Goal: Task Accomplishment & Management: Manage account settings

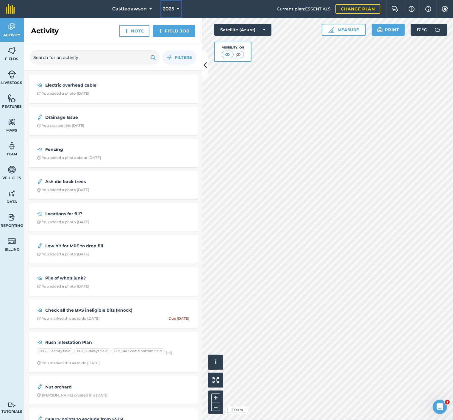
click at [174, 10] on button "2025" at bounding box center [170, 9] width 21 height 18
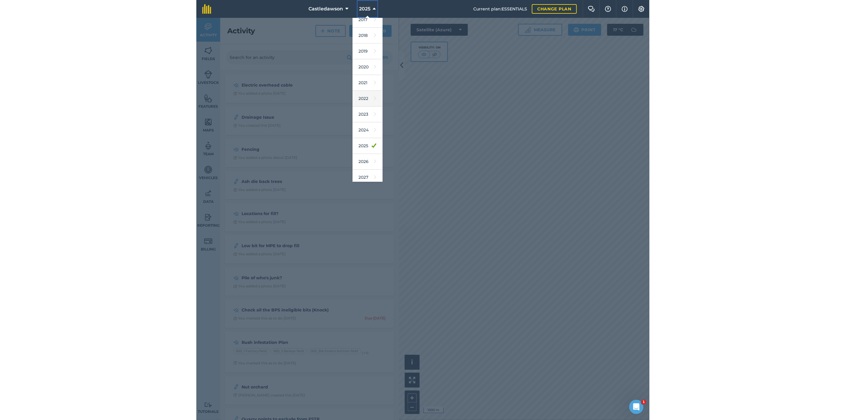
scroll to position [9, 0]
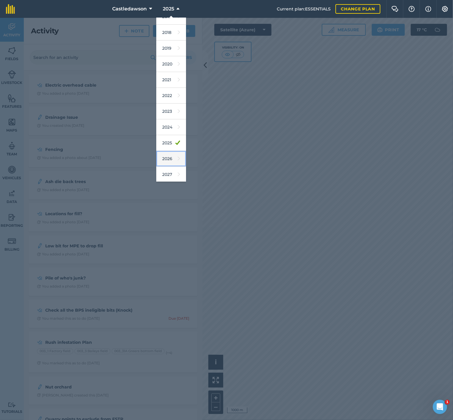
click at [165, 157] on link "2026" at bounding box center [171, 159] width 30 height 16
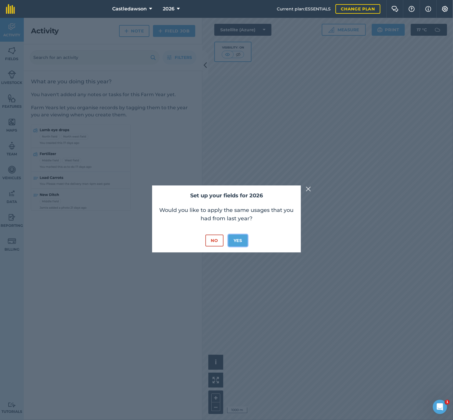
click at [233, 240] on button "Yes" at bounding box center [237, 240] width 19 height 12
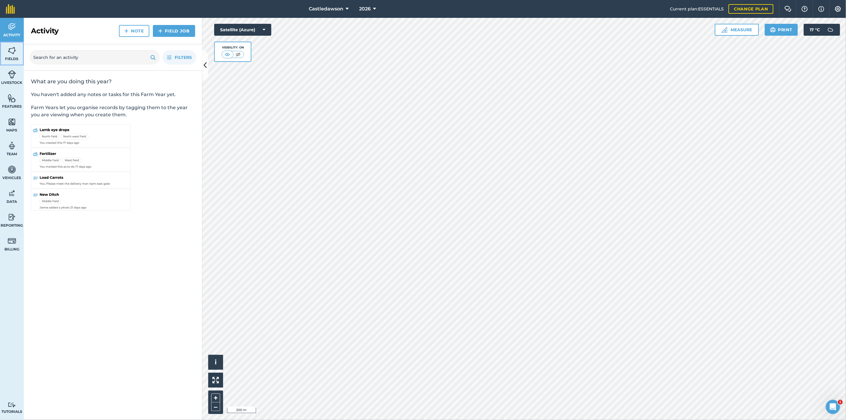
click at [18, 51] on link "Fields" at bounding box center [12, 54] width 24 height 24
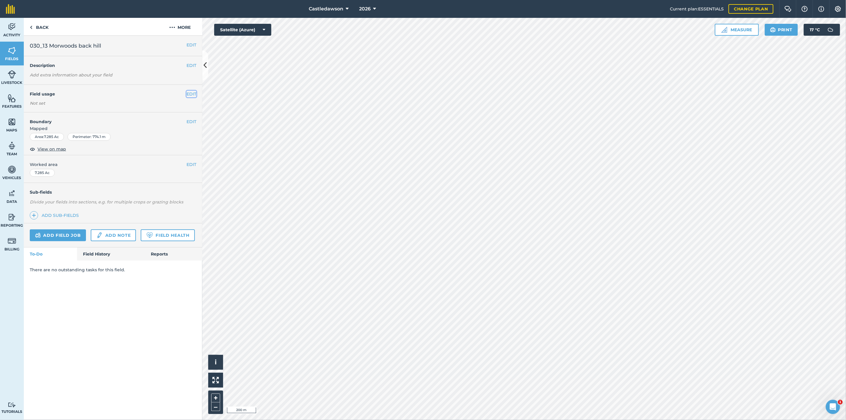
click at [192, 94] on button "EDIT" at bounding box center [192, 94] width 10 height 7
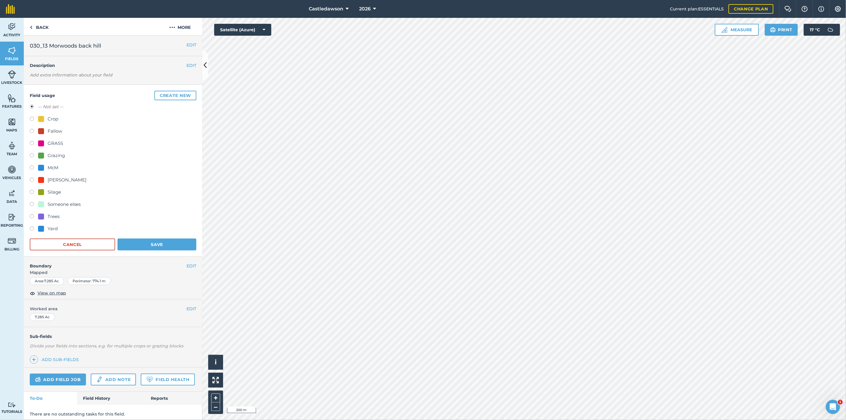
click at [32, 142] on label at bounding box center [34, 144] width 8 height 6
radio input "true"
radio input "false"
click at [32, 142] on label at bounding box center [34, 144] width 8 height 6
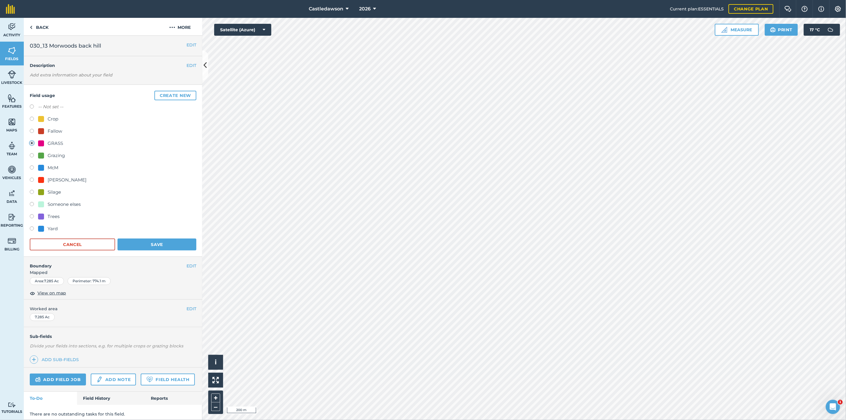
click at [33, 191] on label at bounding box center [34, 193] width 8 height 6
radio input "true"
radio input "false"
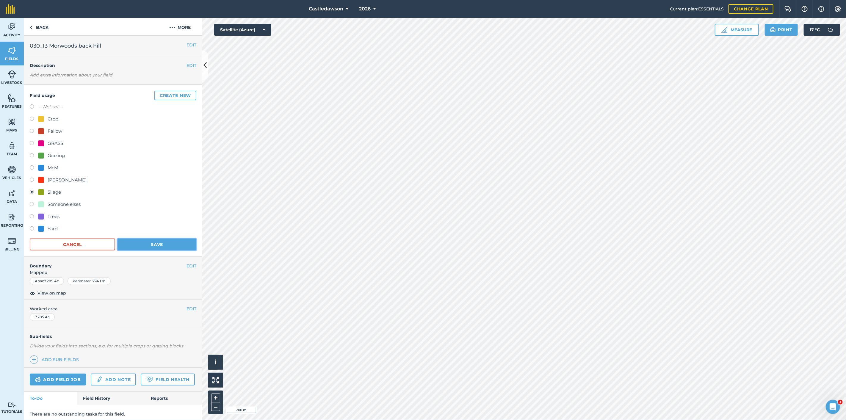
click at [127, 242] on button "Save" at bounding box center [157, 245] width 79 height 12
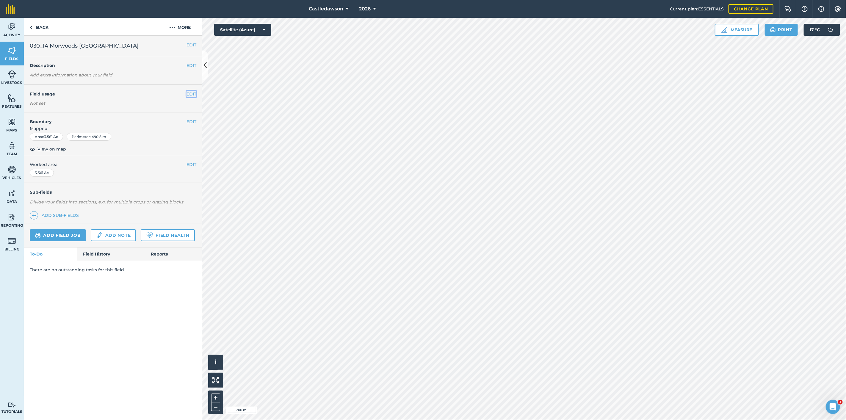
click at [192, 94] on button "EDIT" at bounding box center [192, 94] width 10 height 7
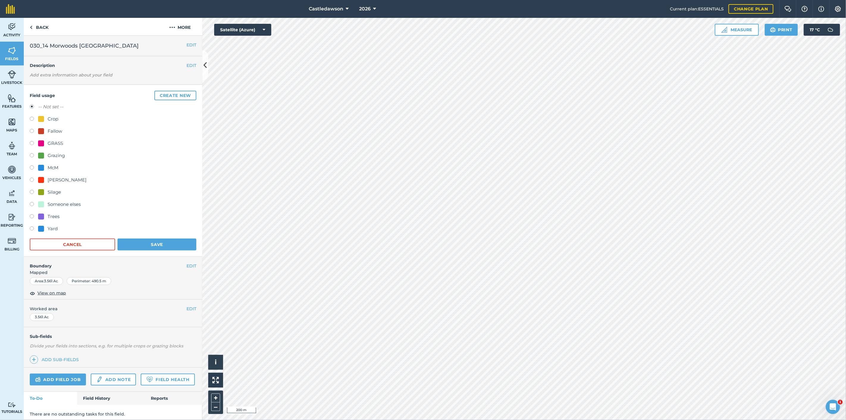
click at [33, 191] on label at bounding box center [34, 193] width 8 height 6
radio input "true"
radio input "false"
click at [163, 242] on button "Save" at bounding box center [157, 245] width 79 height 12
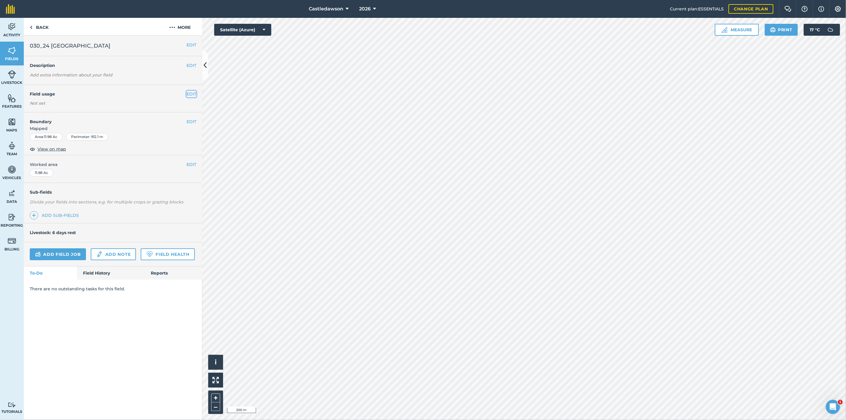
click at [192, 93] on button "EDIT" at bounding box center [192, 94] width 10 height 7
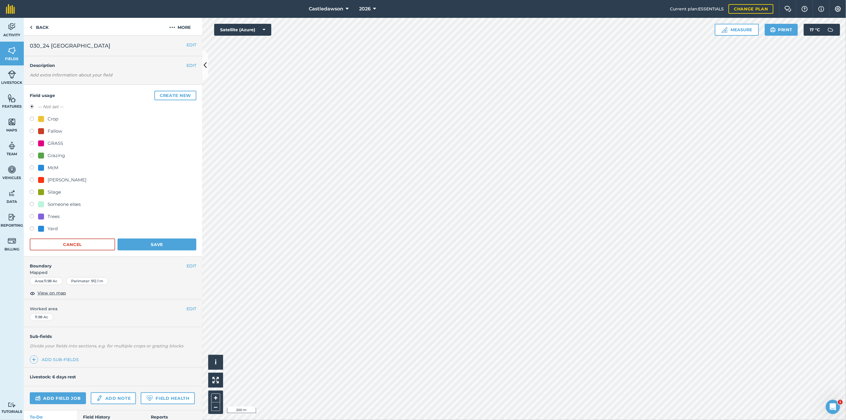
click at [34, 190] on label at bounding box center [34, 193] width 8 height 6
radio input "true"
radio input "false"
click at [147, 242] on button "Save" at bounding box center [157, 245] width 79 height 12
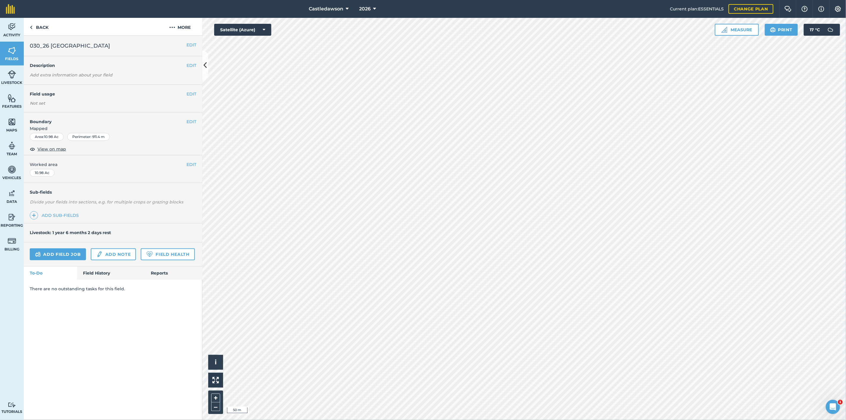
click at [197, 93] on div "EDIT Field usage Not set" at bounding box center [113, 99] width 179 height 28
click at [190, 94] on button "EDIT" at bounding box center [192, 94] width 10 height 7
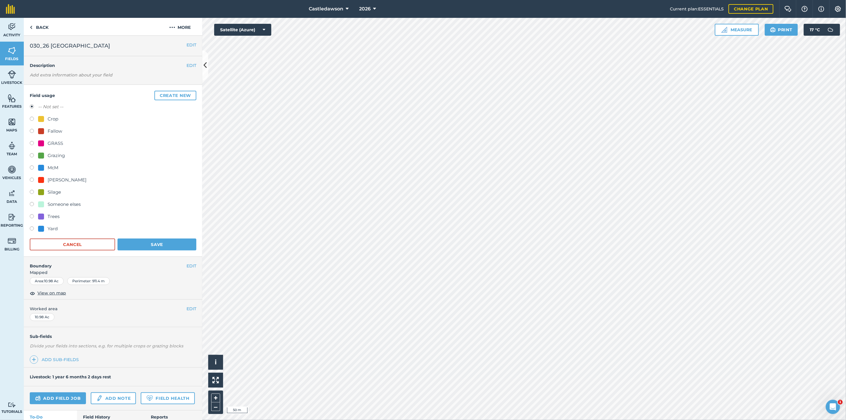
click at [56, 191] on div "Silage" at bounding box center [54, 192] width 13 height 7
radio input "true"
radio input "false"
click at [144, 246] on button "Save" at bounding box center [157, 245] width 79 height 12
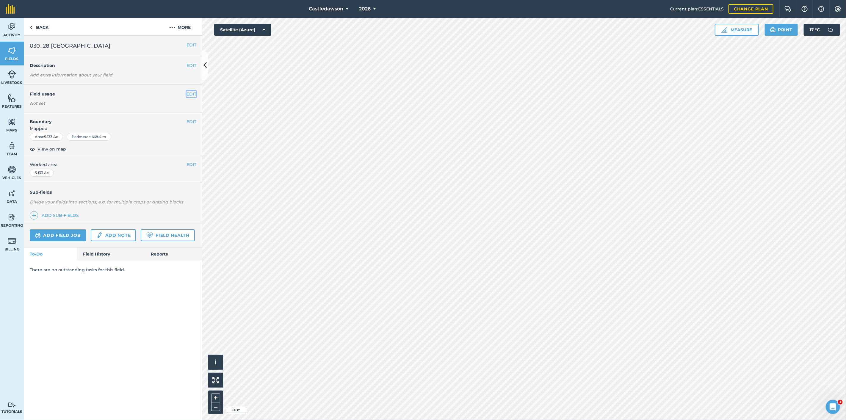
click at [188, 92] on button "EDIT" at bounding box center [192, 94] width 10 height 7
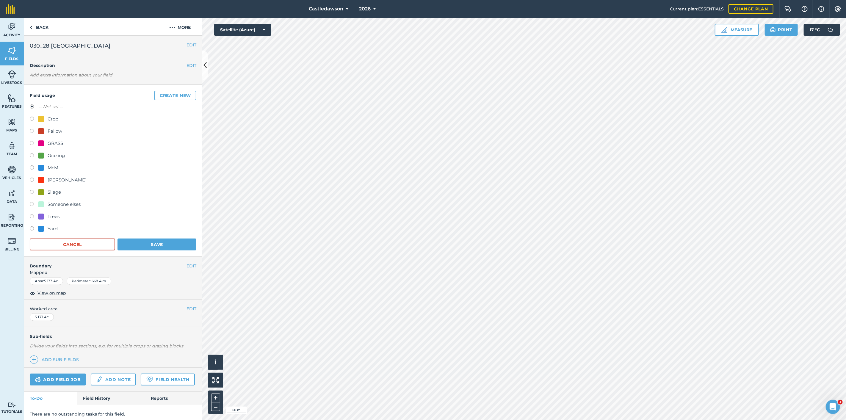
click at [52, 191] on div "Silage" at bounding box center [54, 192] width 13 height 7
radio input "true"
radio input "false"
click at [138, 243] on button "Save" at bounding box center [157, 245] width 79 height 12
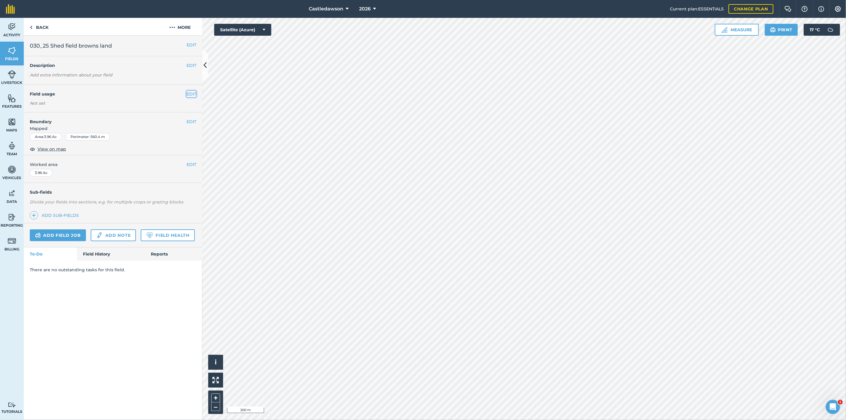
click at [191, 95] on button "EDIT" at bounding box center [192, 94] width 10 height 7
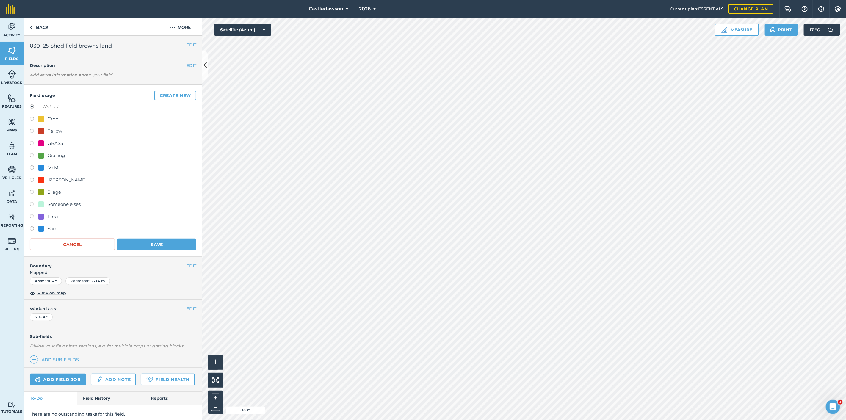
click at [31, 193] on label at bounding box center [34, 193] width 8 height 6
radio input "true"
radio input "false"
click at [142, 242] on button "Save" at bounding box center [157, 245] width 79 height 12
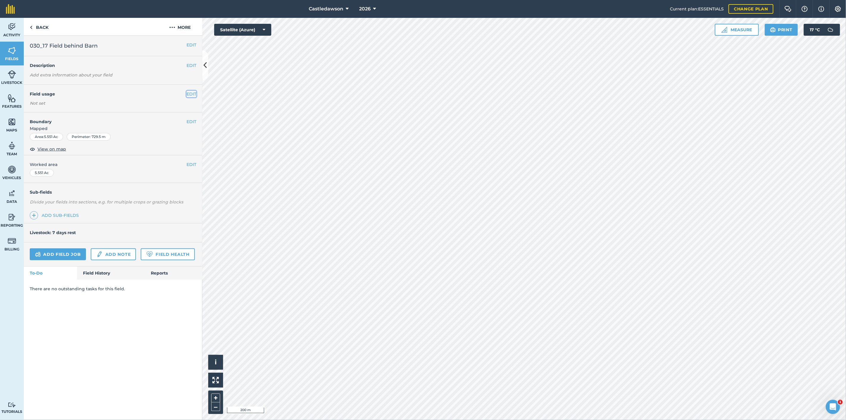
click at [190, 94] on button "EDIT" at bounding box center [192, 94] width 10 height 7
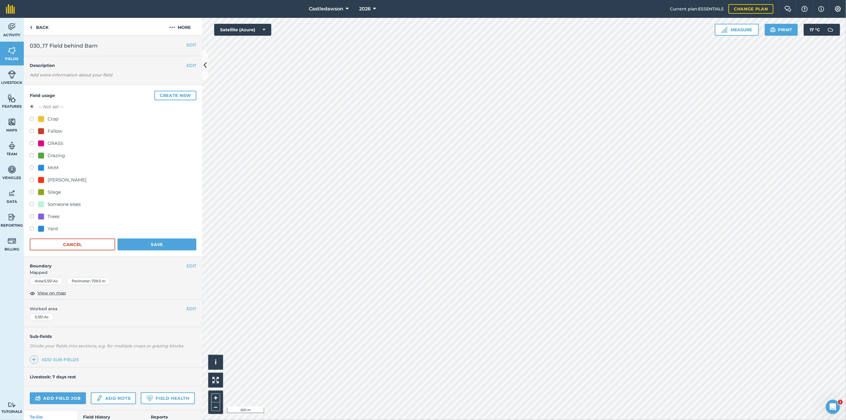
click at [49, 192] on div "Silage" at bounding box center [54, 192] width 13 height 7
radio input "true"
radio input "false"
click at [149, 243] on button "Save" at bounding box center [157, 245] width 79 height 12
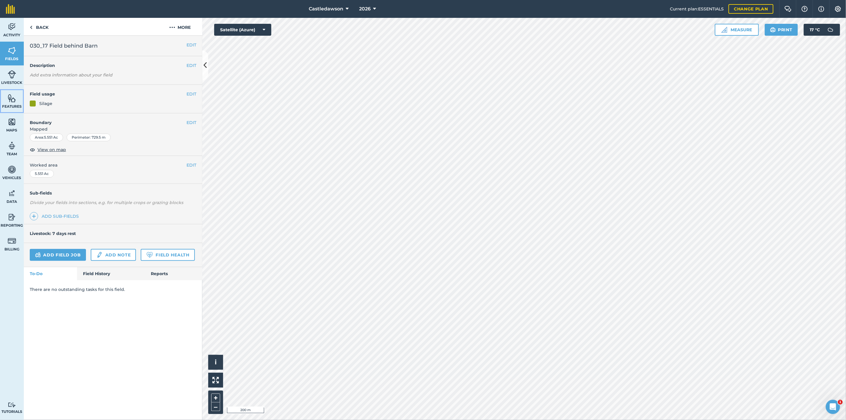
click at [14, 99] on img at bounding box center [12, 98] width 8 height 9
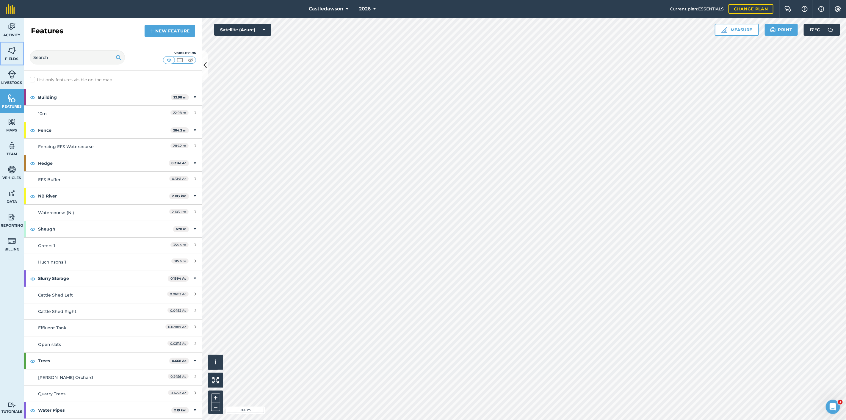
click at [13, 48] on img at bounding box center [12, 50] width 8 height 9
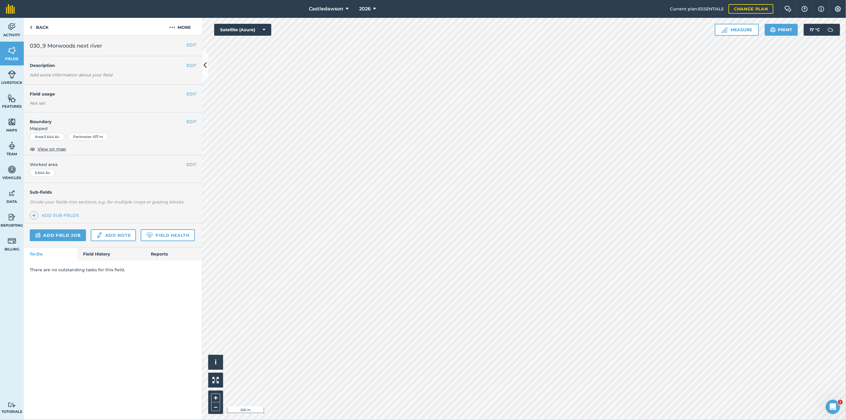
click at [453, 98] on div "Hello i © 2025 TomTom, Microsoft 200 m + –" at bounding box center [524, 219] width 644 height 402
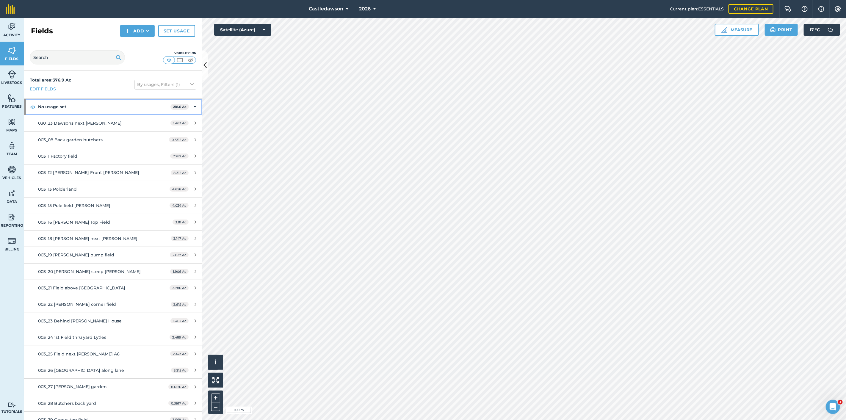
click at [192, 106] on div "No usage set 218.6 Ac" at bounding box center [113, 107] width 179 height 16
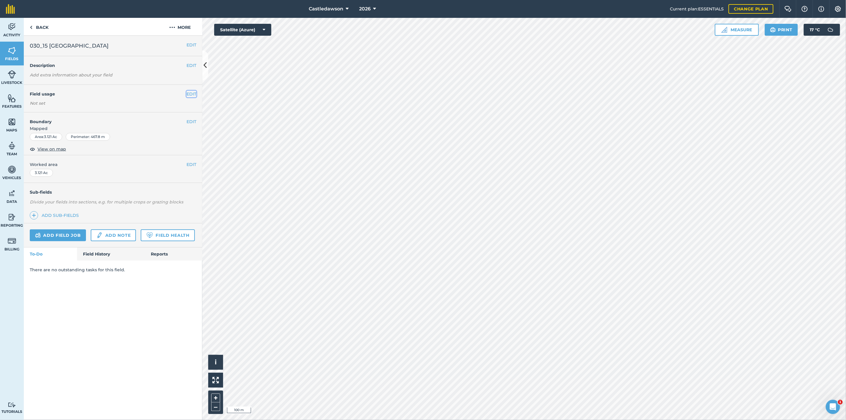
click at [195, 92] on button "EDIT" at bounding box center [192, 94] width 10 height 7
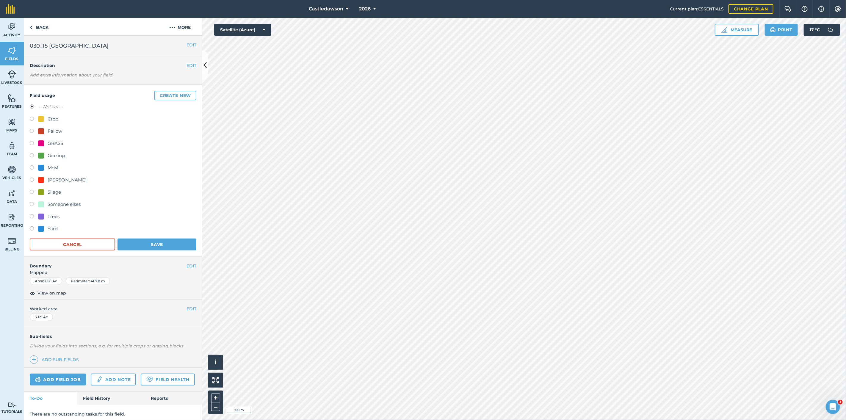
click at [32, 142] on label at bounding box center [34, 144] width 8 height 6
radio input "true"
radio input "false"
click at [90, 241] on button "Cancel" at bounding box center [72, 245] width 85 height 12
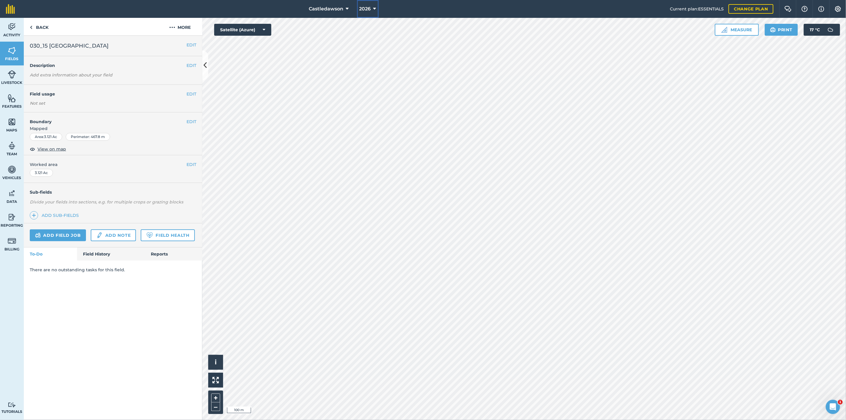
click at [366, 7] on span "2026" at bounding box center [365, 8] width 12 height 7
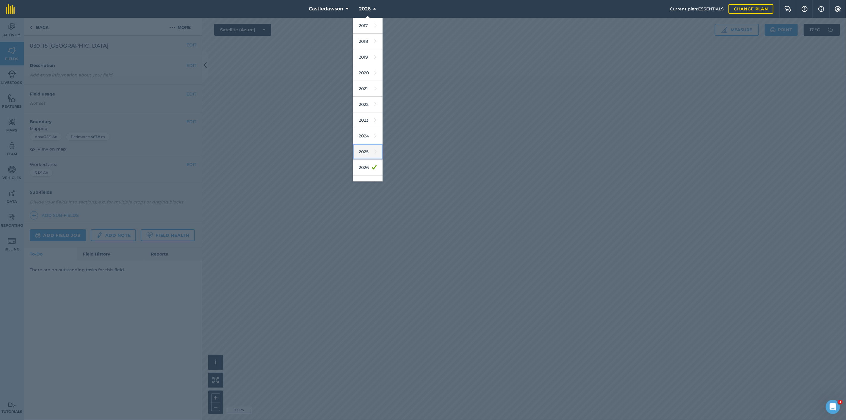
click at [364, 147] on link "2025" at bounding box center [368, 152] width 30 height 16
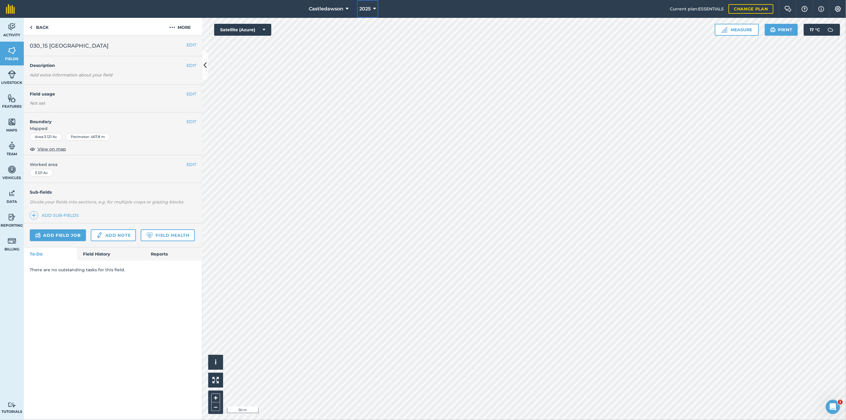
click at [367, 10] on span "2025" at bounding box center [364, 8] width 11 height 7
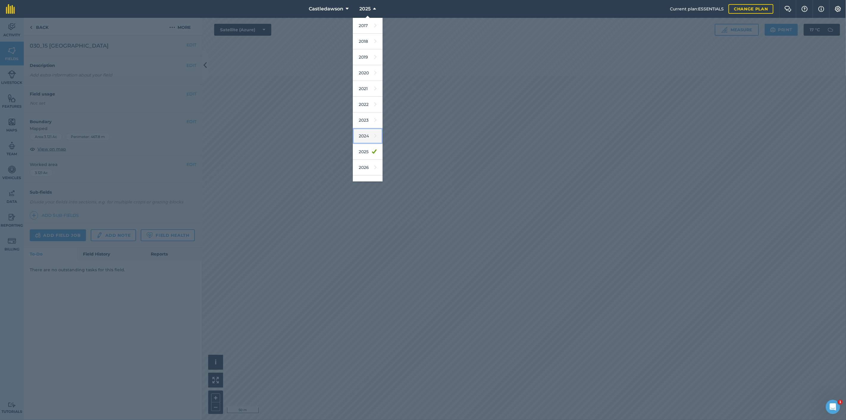
click at [368, 139] on link "2024" at bounding box center [368, 136] width 30 height 16
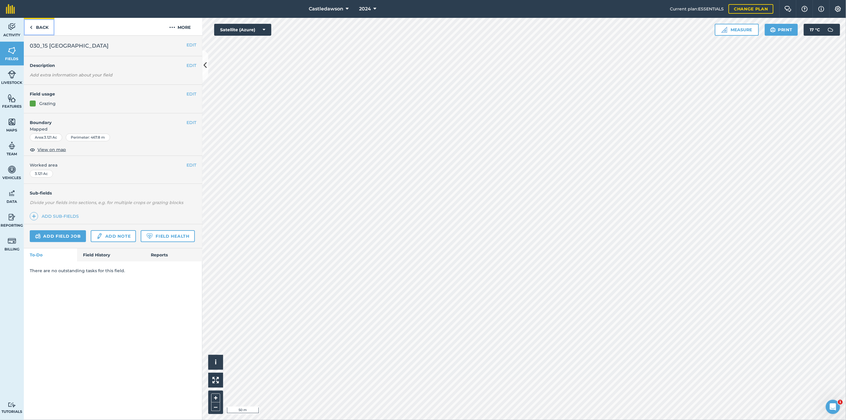
click at [38, 27] on link "Back" at bounding box center [39, 27] width 31 height 18
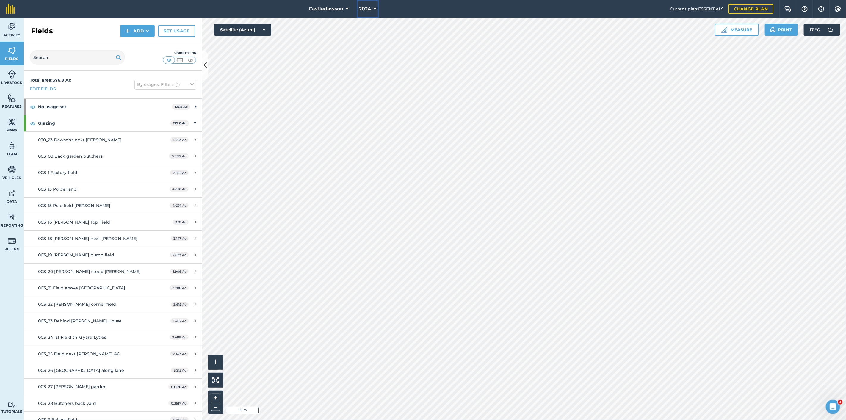
click at [363, 9] on span "2024" at bounding box center [365, 8] width 12 height 7
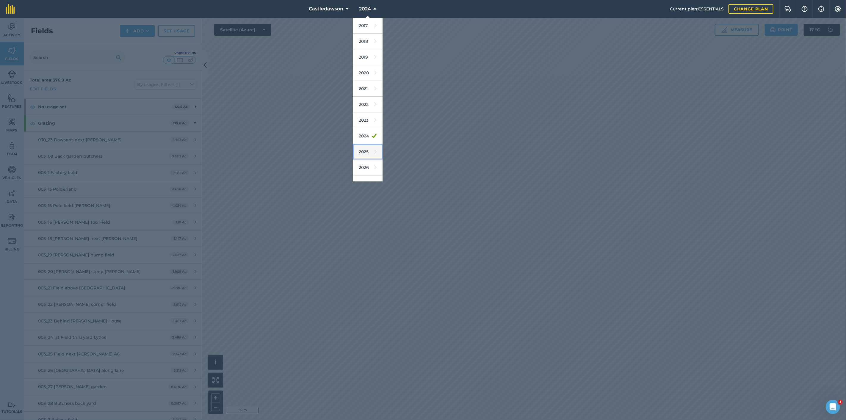
click at [369, 156] on link "2025" at bounding box center [368, 152] width 30 height 16
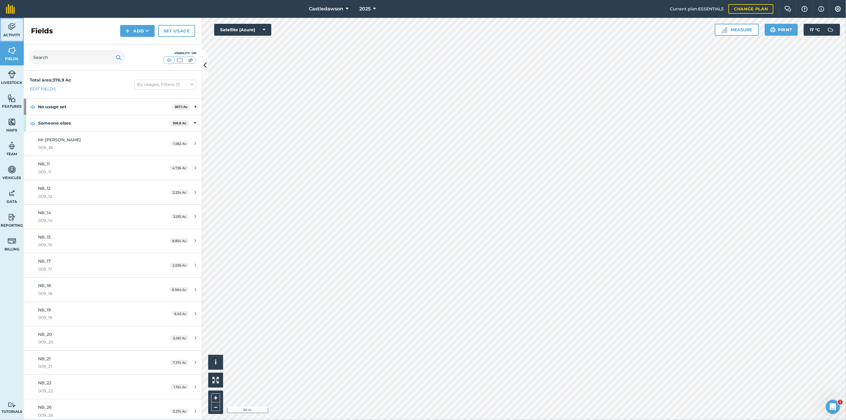
click at [7, 32] on link "Activity" at bounding box center [12, 30] width 24 height 24
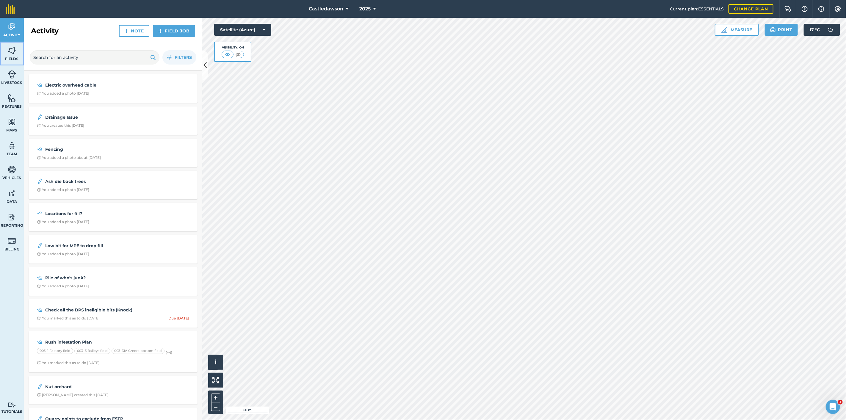
click at [11, 52] on img at bounding box center [12, 50] width 8 height 9
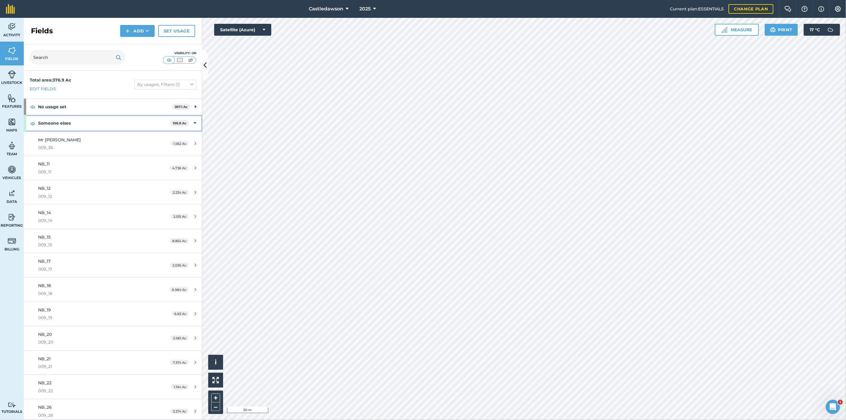
click at [194, 124] on icon at bounding box center [195, 123] width 3 height 7
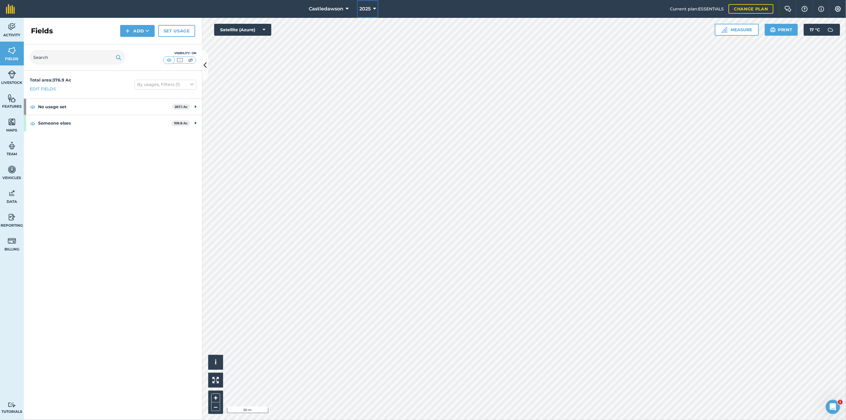
click at [362, 5] on span "2025" at bounding box center [364, 8] width 11 height 7
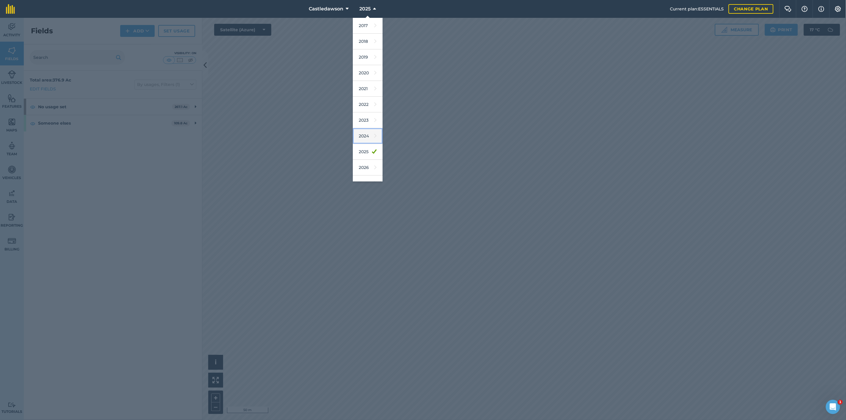
click at [369, 133] on link "2024" at bounding box center [368, 136] width 30 height 16
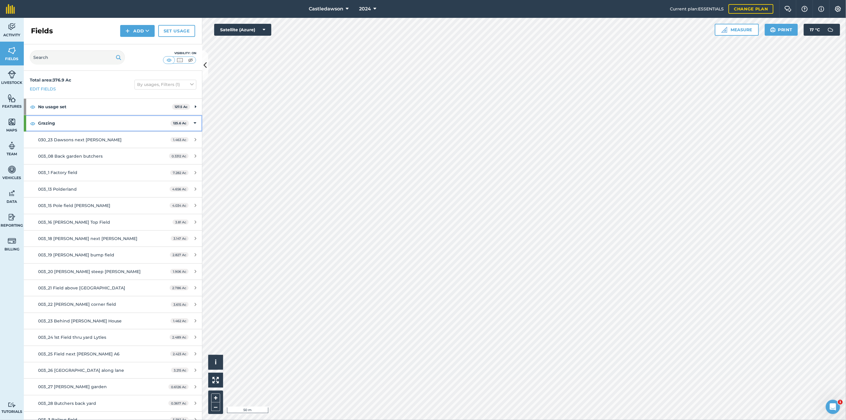
click at [188, 121] on div "Grazing 125.6 Ac" at bounding box center [113, 123] width 179 height 16
click at [194, 138] on icon at bounding box center [195, 140] width 3 height 7
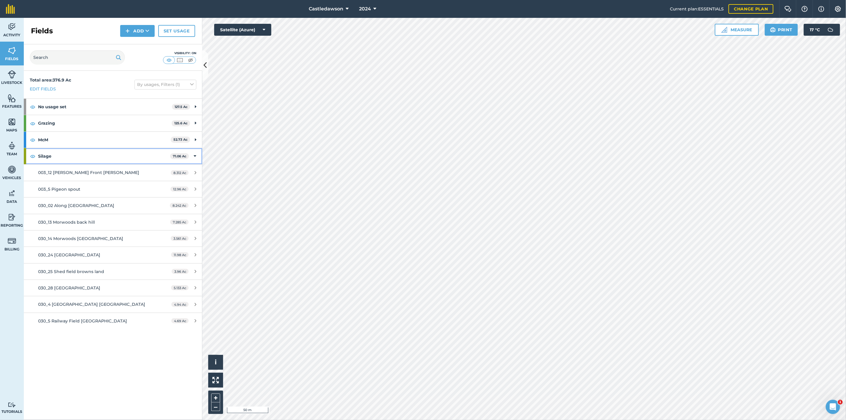
click at [195, 154] on icon at bounding box center [195, 156] width 3 height 7
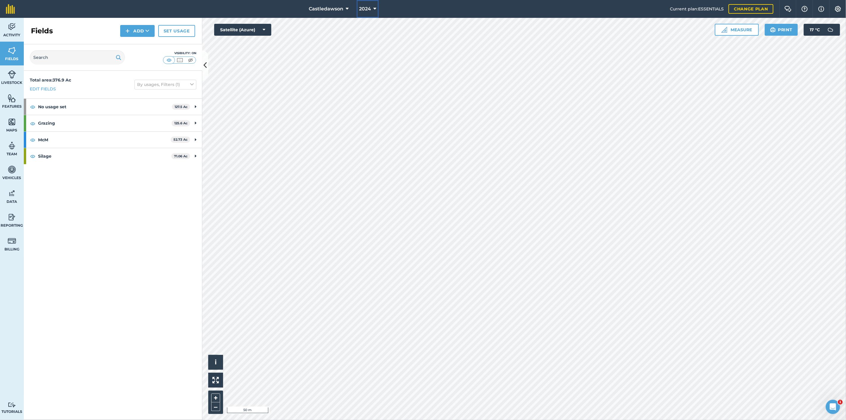
click at [366, 8] on span "2024" at bounding box center [365, 8] width 12 height 7
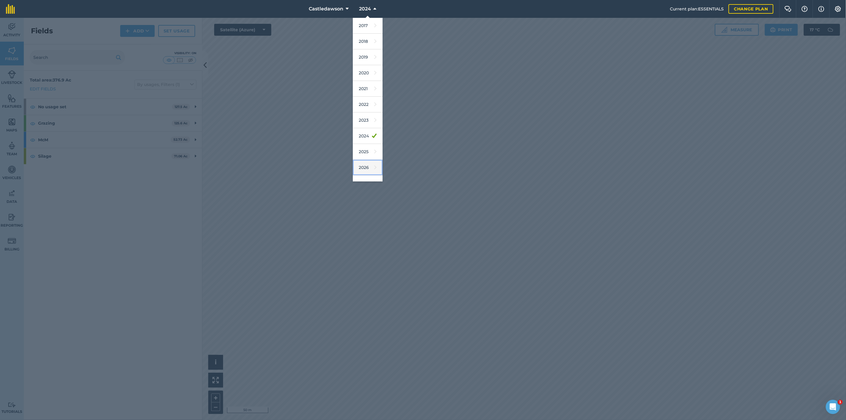
click at [362, 162] on link "2026" at bounding box center [368, 168] width 30 height 16
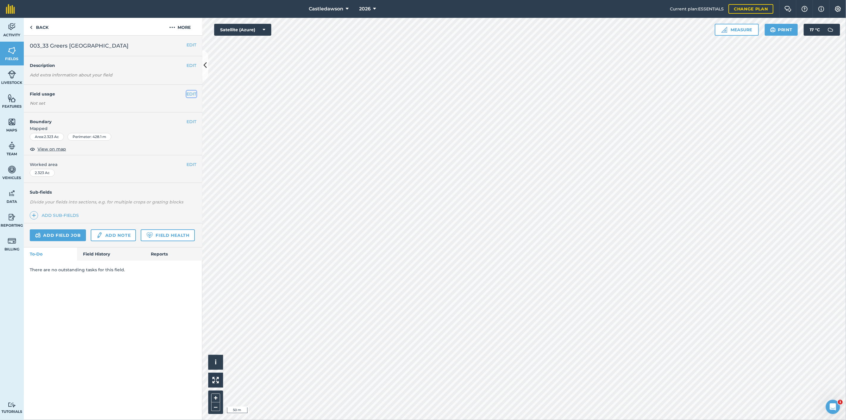
click at [191, 95] on button "EDIT" at bounding box center [192, 94] width 10 height 7
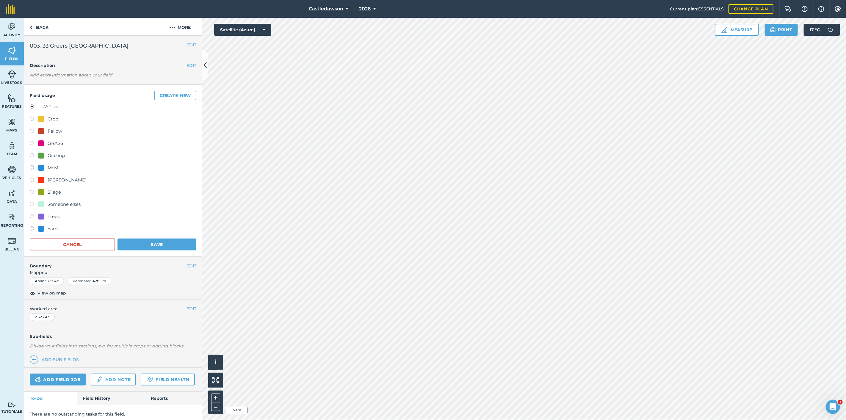
click at [55, 169] on div "McM" at bounding box center [53, 167] width 11 height 7
radio input "true"
radio input "false"
click at [140, 242] on button "Save" at bounding box center [157, 245] width 79 height 12
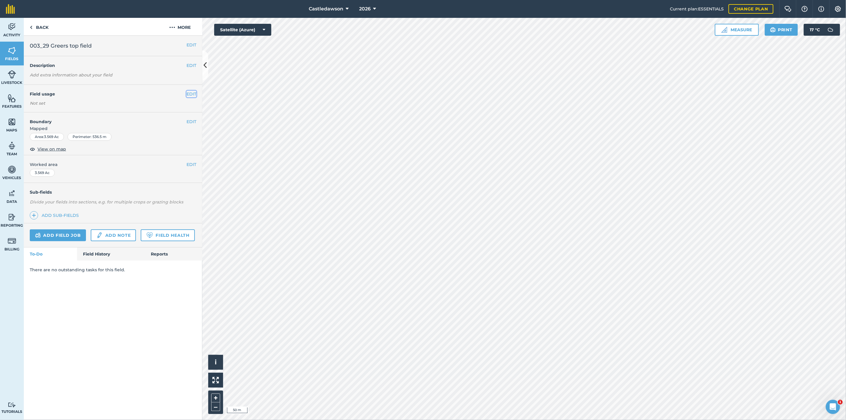
click at [188, 94] on button "EDIT" at bounding box center [192, 94] width 10 height 7
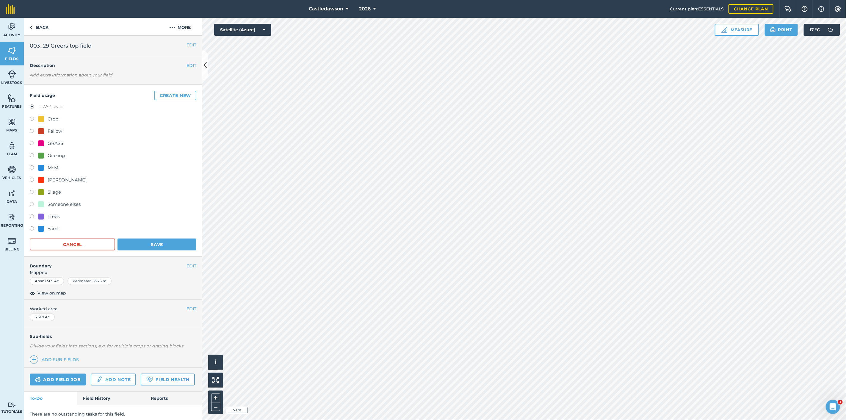
click at [53, 168] on div "McM" at bounding box center [53, 167] width 11 height 7
radio input "true"
radio input "false"
click at [140, 244] on button "Save" at bounding box center [157, 245] width 79 height 12
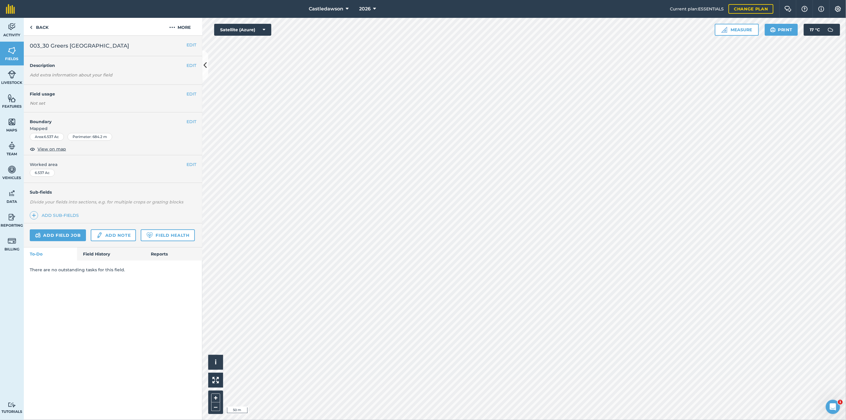
drag, startPoint x: 201, startPoint y: 95, endPoint x: 197, endPoint y: 95, distance: 3.6
click at [200, 95] on div "EDIT Field usage Not set" at bounding box center [113, 99] width 179 height 28
click at [194, 94] on button "EDIT" at bounding box center [192, 94] width 10 height 7
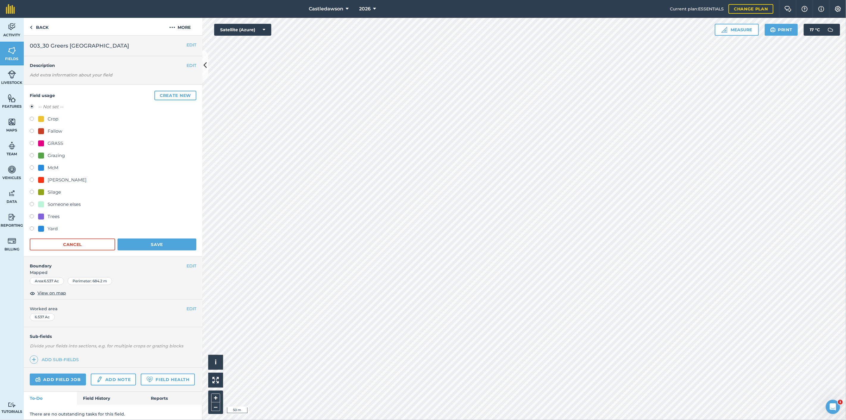
click at [51, 165] on div "McM" at bounding box center [53, 167] width 11 height 7
radio input "true"
radio input "false"
click at [159, 244] on button "Save" at bounding box center [157, 245] width 79 height 12
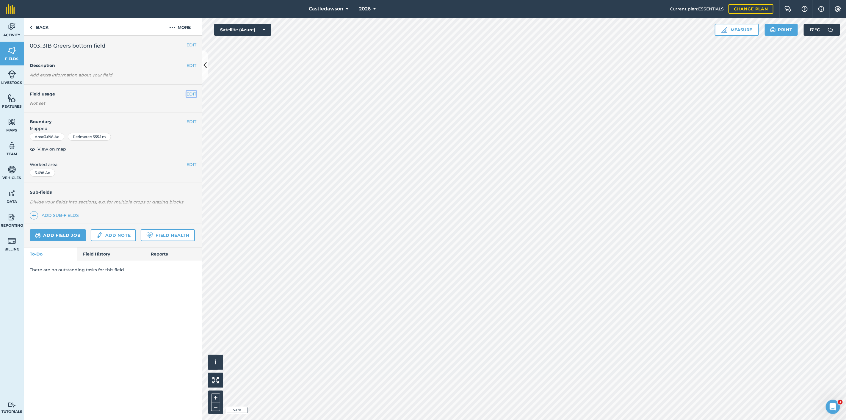
click at [192, 95] on button "EDIT" at bounding box center [192, 94] width 10 height 7
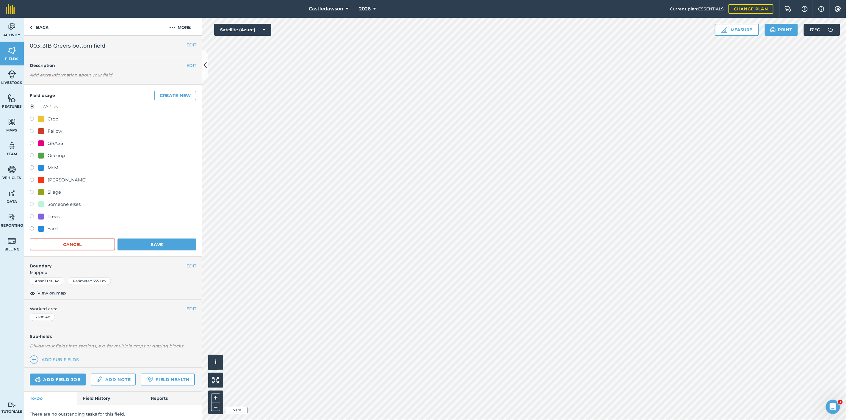
click at [52, 167] on div "McM" at bounding box center [53, 167] width 11 height 7
radio input "true"
radio input "false"
click at [143, 247] on button "Save" at bounding box center [157, 245] width 79 height 12
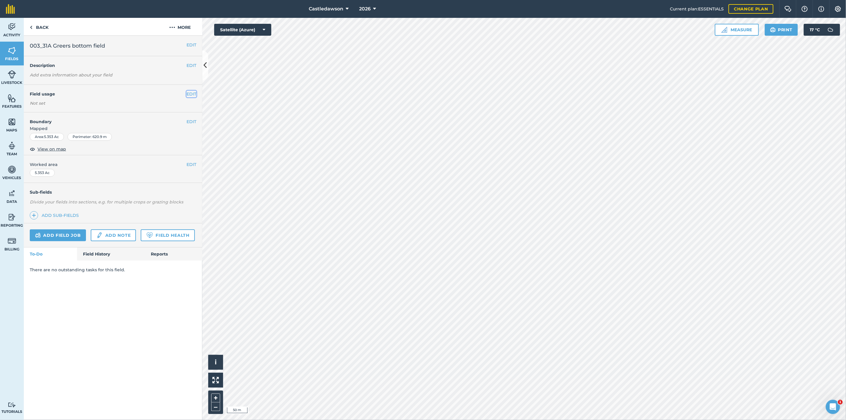
click at [193, 92] on button "EDIT" at bounding box center [192, 94] width 10 height 7
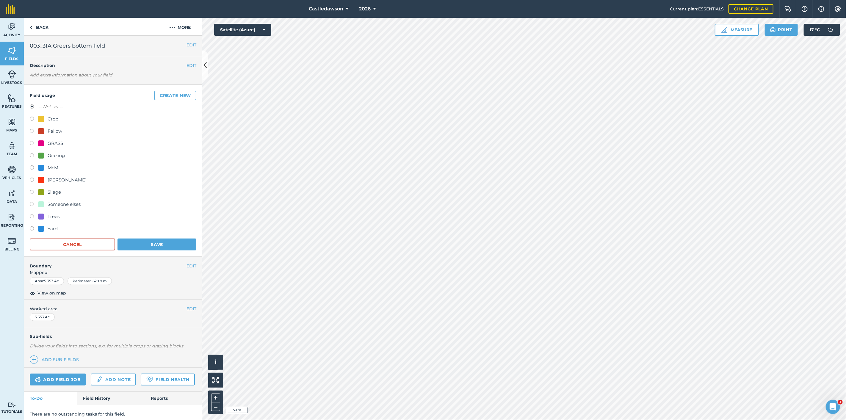
click at [33, 166] on label at bounding box center [34, 168] width 8 height 6
radio input "true"
radio input "false"
click at [133, 243] on button "Save" at bounding box center [157, 245] width 79 height 12
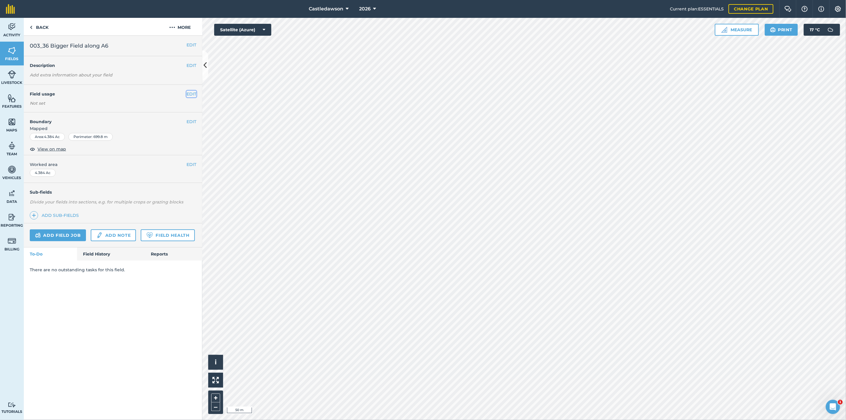
click at [193, 92] on button "EDIT" at bounding box center [192, 94] width 10 height 7
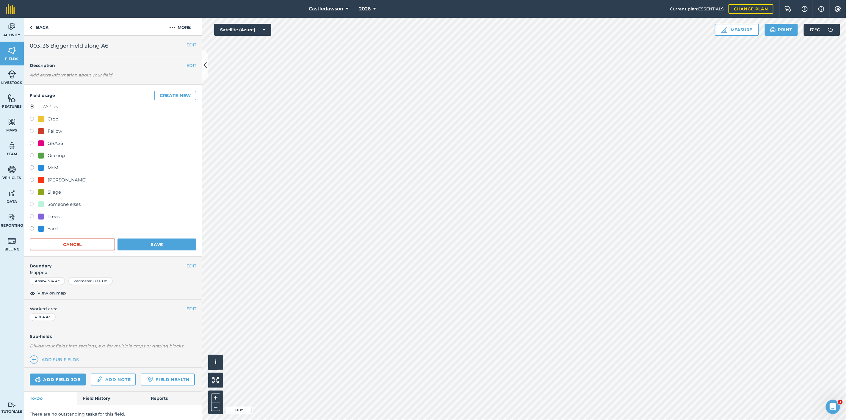
click at [55, 166] on div "McM" at bounding box center [53, 167] width 11 height 7
radio input "true"
radio input "false"
click at [159, 244] on button "Save" at bounding box center [157, 245] width 79 height 12
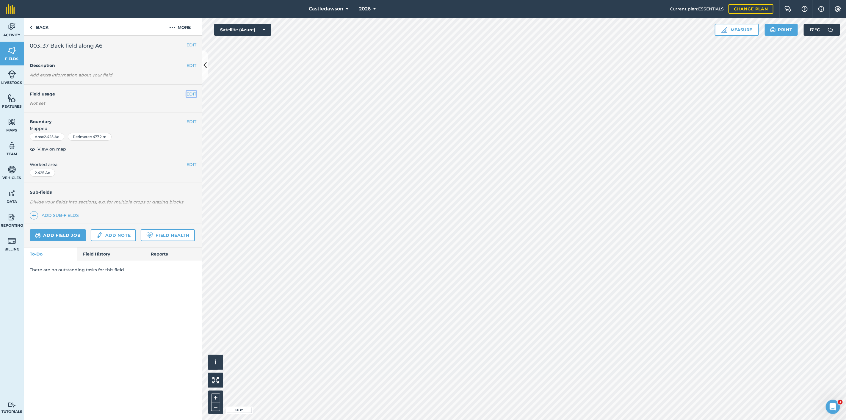
click at [194, 93] on button "EDIT" at bounding box center [192, 94] width 10 height 7
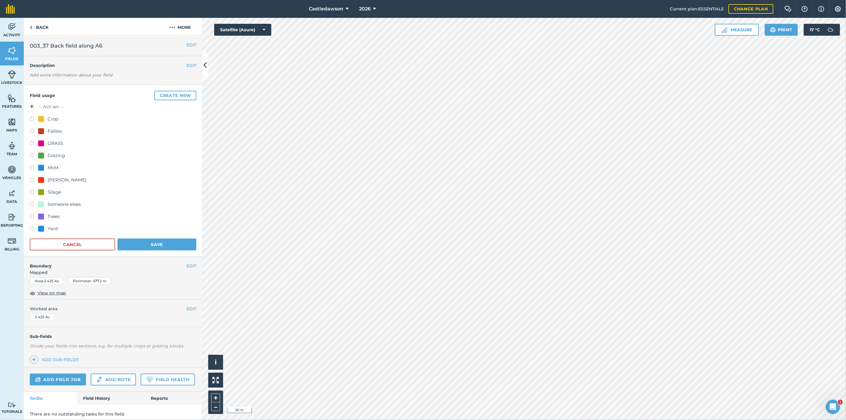
click at [53, 168] on div "McM" at bounding box center [53, 167] width 11 height 7
radio input "true"
radio input "false"
click at [163, 242] on button "Save" at bounding box center [157, 245] width 79 height 12
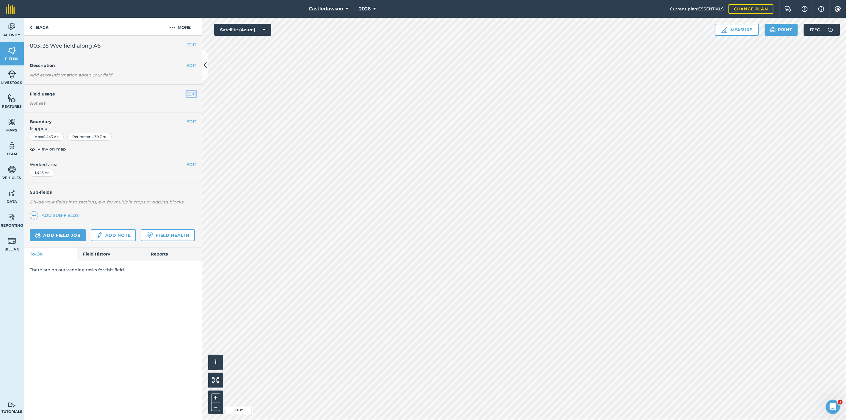
click at [193, 94] on button "EDIT" at bounding box center [192, 94] width 10 height 7
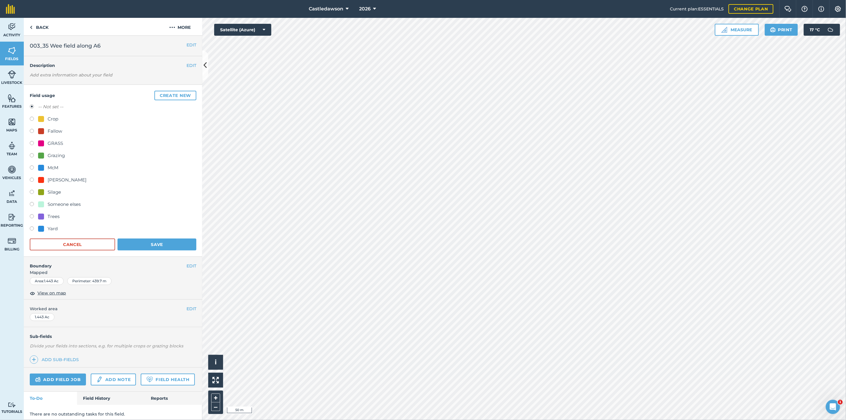
click at [30, 166] on label at bounding box center [34, 168] width 8 height 6
radio input "true"
radio input "false"
click at [138, 244] on button "Save" at bounding box center [157, 245] width 79 height 12
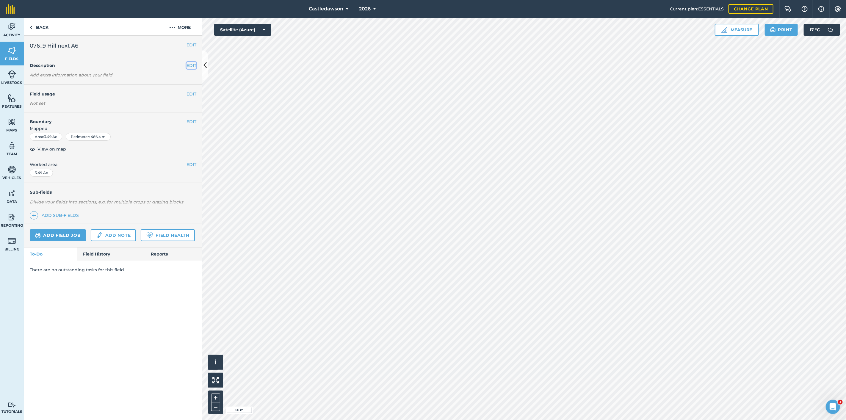
click at [187, 64] on button "EDIT" at bounding box center [192, 65] width 10 height 7
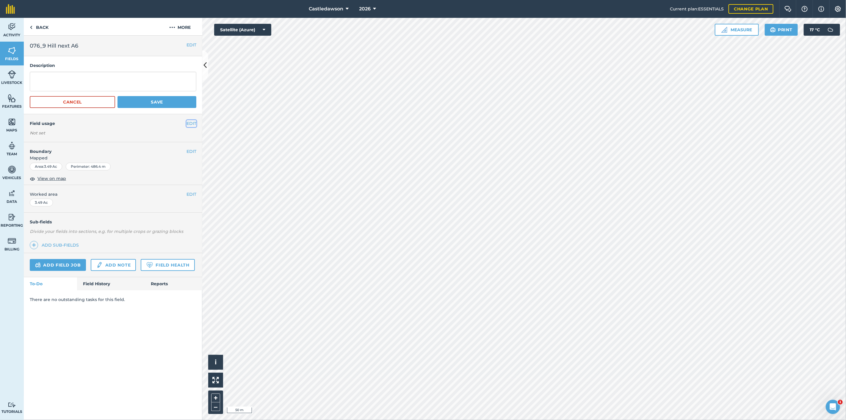
click at [190, 122] on button "EDIT" at bounding box center [192, 123] width 10 height 7
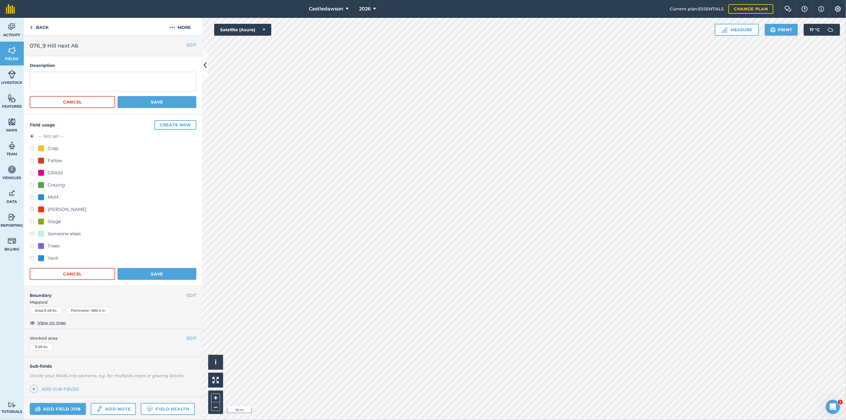
click at [53, 194] on div "McM" at bounding box center [53, 197] width 11 height 7
radio input "true"
radio input "false"
click at [142, 271] on button "Save" at bounding box center [157, 274] width 79 height 12
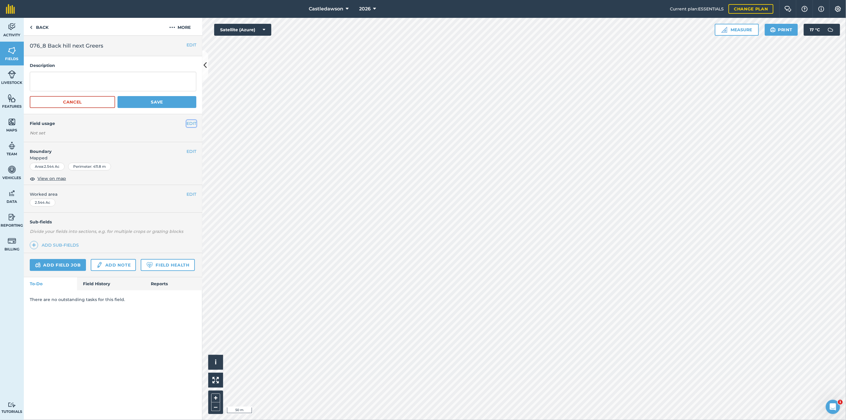
click at [192, 123] on button "EDIT" at bounding box center [192, 123] width 10 height 7
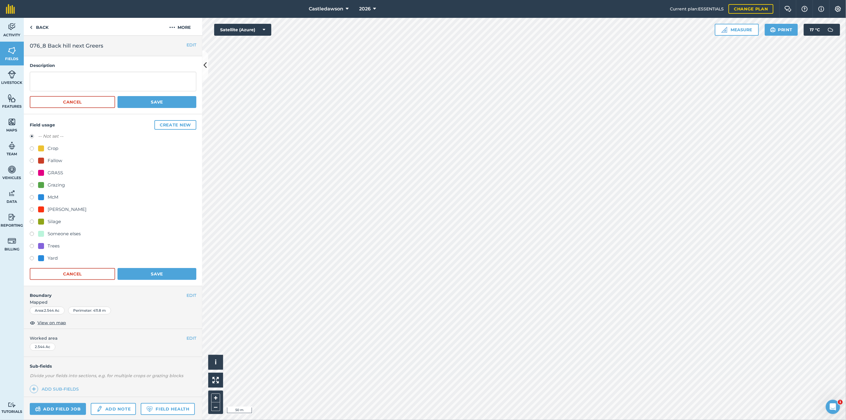
click at [51, 195] on div "McM" at bounding box center [53, 197] width 11 height 7
radio input "true"
radio input "false"
click at [153, 273] on button "Save" at bounding box center [157, 274] width 79 height 12
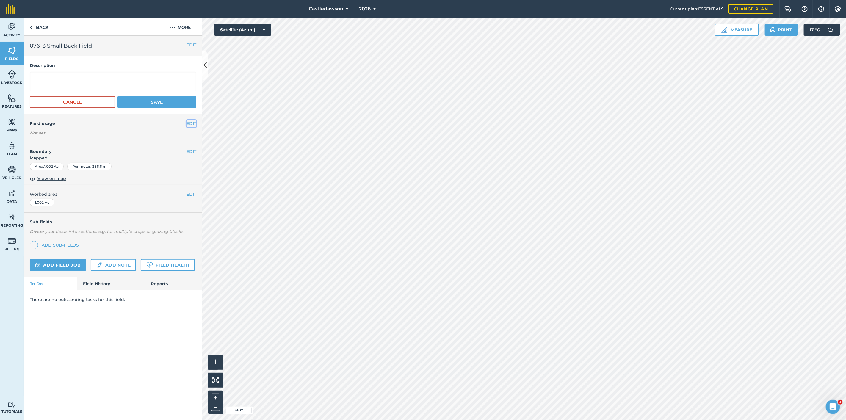
click at [191, 123] on button "EDIT" at bounding box center [192, 123] width 10 height 7
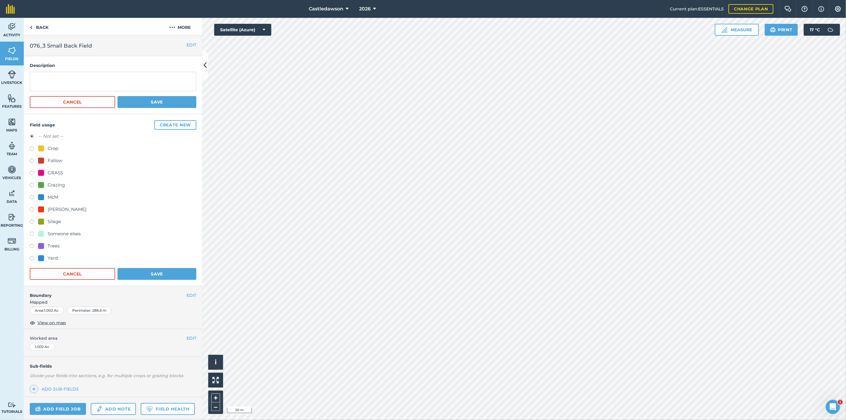
click at [54, 196] on div "McM" at bounding box center [53, 197] width 11 height 7
radio input "true"
radio input "false"
drag, startPoint x: 147, startPoint y: 269, endPoint x: 194, endPoint y: 259, distance: 47.6
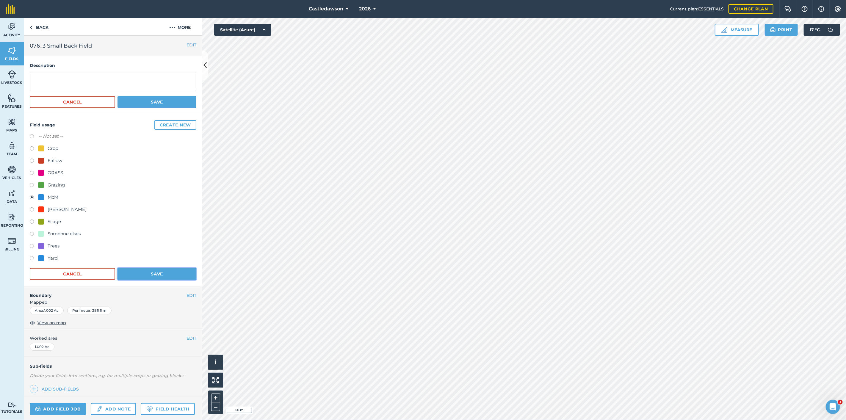
click at [148, 269] on button "Save" at bounding box center [157, 274] width 79 height 12
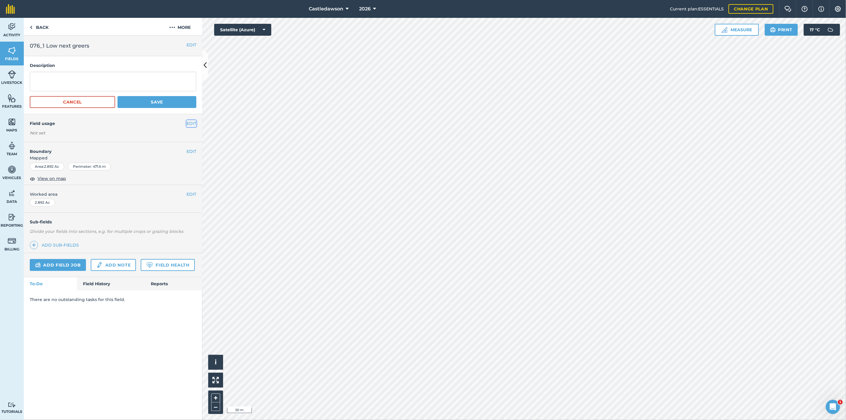
click at [190, 120] on button "EDIT" at bounding box center [192, 123] width 10 height 7
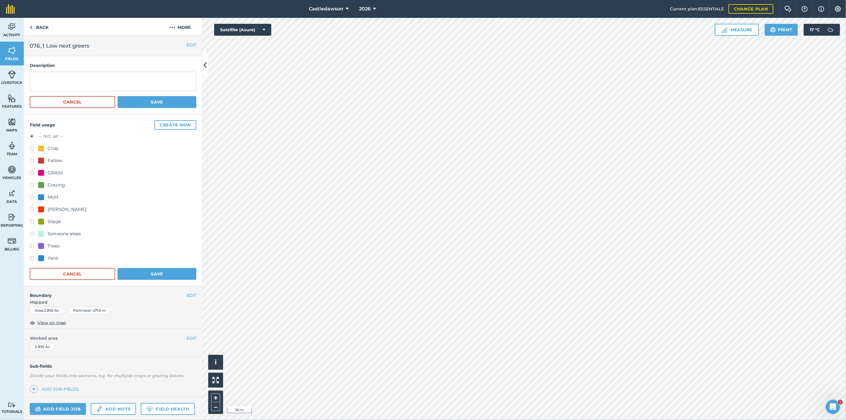
click at [51, 195] on div "McM" at bounding box center [53, 197] width 11 height 7
radio input "true"
radio input "false"
click at [143, 270] on button "Save" at bounding box center [157, 274] width 79 height 12
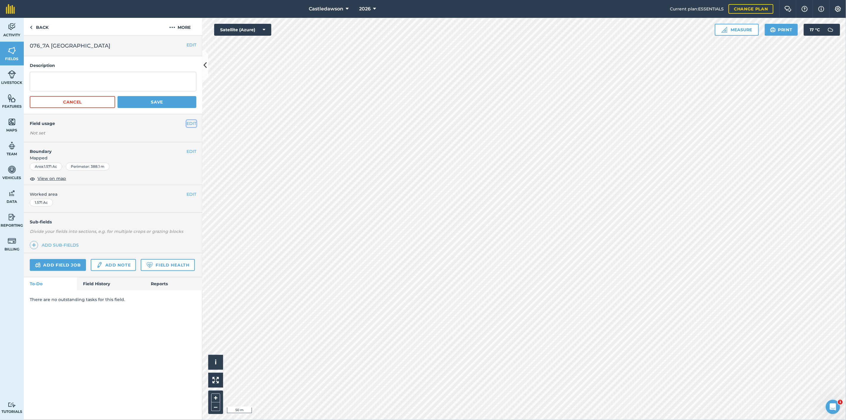
click at [192, 122] on button "EDIT" at bounding box center [192, 123] width 10 height 7
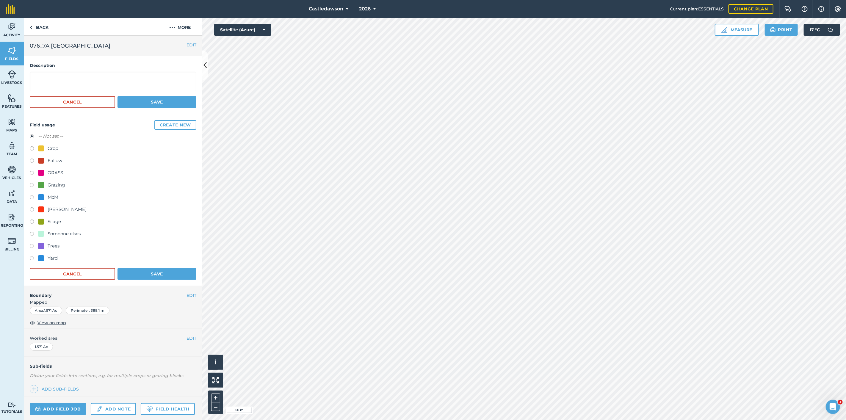
click at [51, 195] on div "McM" at bounding box center [53, 197] width 11 height 7
radio input "true"
radio input "false"
click at [156, 270] on button "Save" at bounding box center [157, 274] width 79 height 12
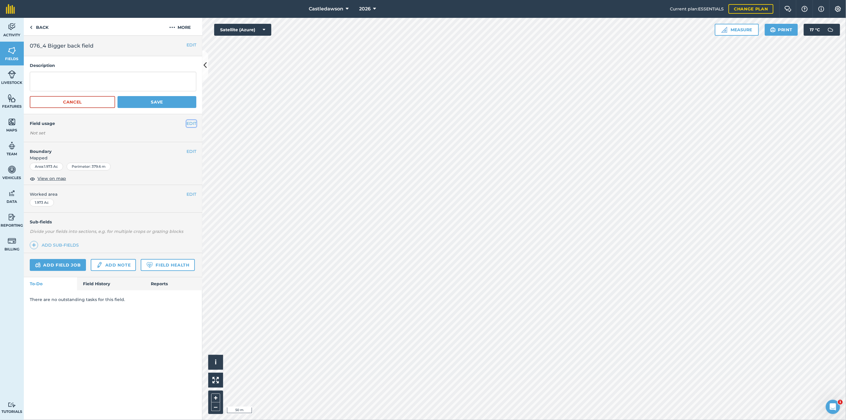
click at [190, 122] on button "EDIT" at bounding box center [192, 123] width 10 height 7
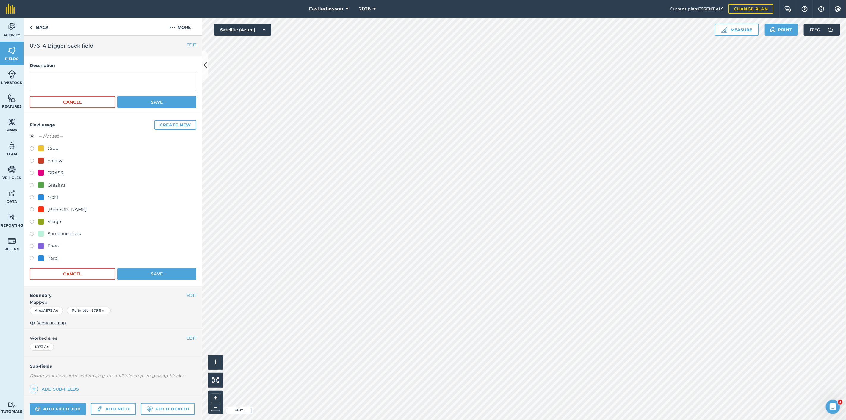
click at [53, 194] on div "McM" at bounding box center [53, 197] width 11 height 7
radio input "true"
radio input "false"
drag, startPoint x: 162, startPoint y: 271, endPoint x: 194, endPoint y: 242, distance: 43.4
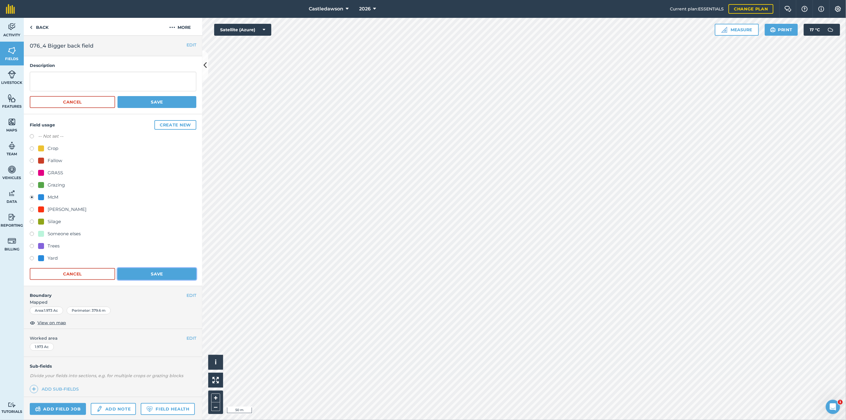
click at [163, 272] on button "Save" at bounding box center [157, 274] width 79 height 12
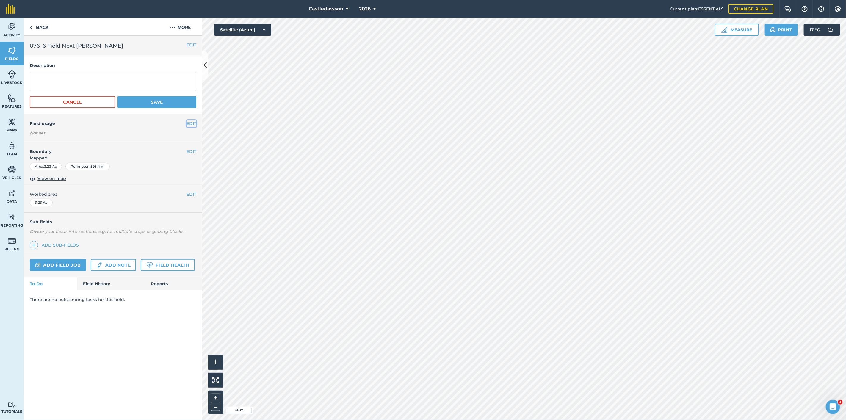
click at [190, 122] on button "EDIT" at bounding box center [192, 123] width 10 height 7
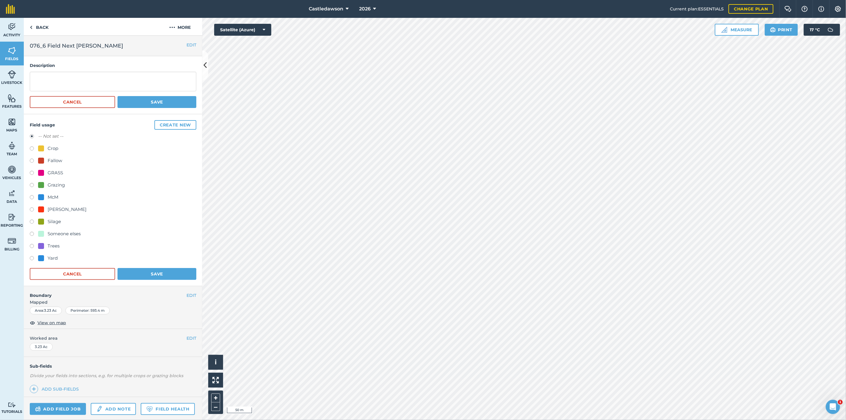
click at [49, 198] on div "McM" at bounding box center [53, 197] width 11 height 7
radio input "true"
radio input "false"
click at [148, 269] on button "Save" at bounding box center [157, 274] width 79 height 12
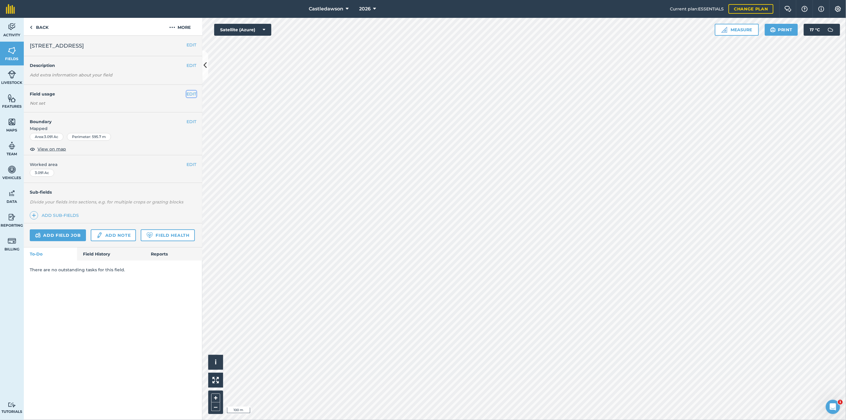
click at [191, 94] on button "EDIT" at bounding box center [192, 94] width 10 height 7
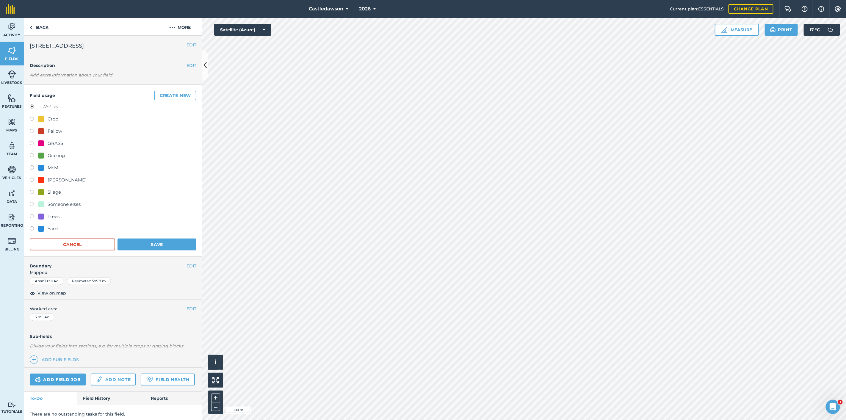
click at [51, 166] on div "McM" at bounding box center [53, 167] width 11 height 7
radio input "true"
radio input "false"
click at [163, 244] on button "Save" at bounding box center [157, 245] width 79 height 12
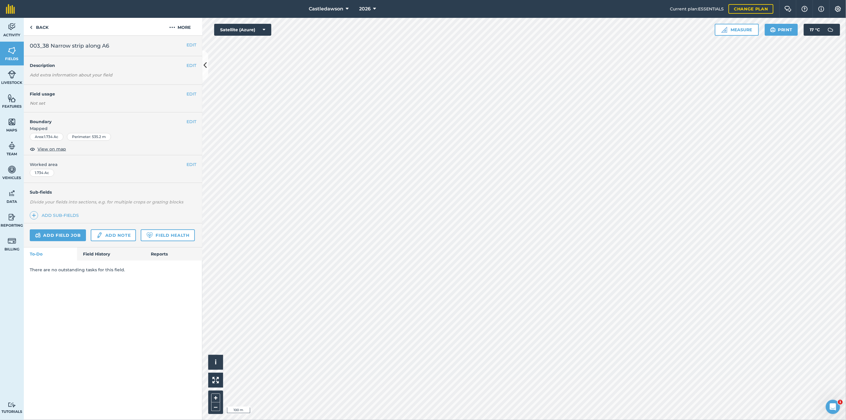
click at [186, 120] on h4 "Boundary" at bounding box center [105, 118] width 163 height 12
click at [190, 120] on button "EDIT" at bounding box center [192, 121] width 10 height 7
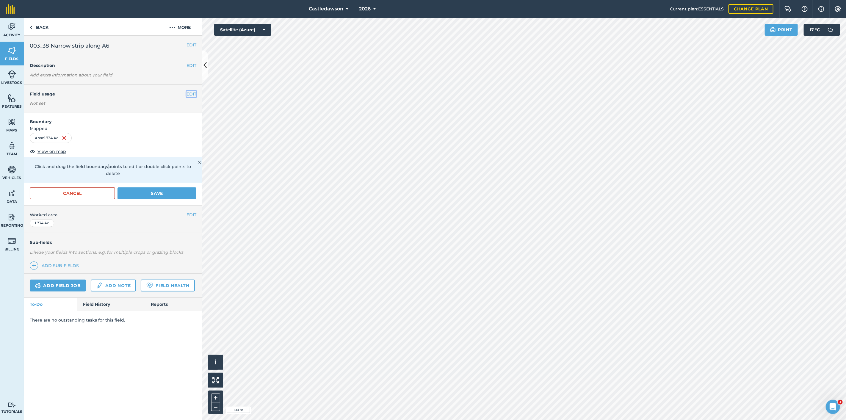
click at [192, 93] on button "EDIT" at bounding box center [192, 94] width 10 height 7
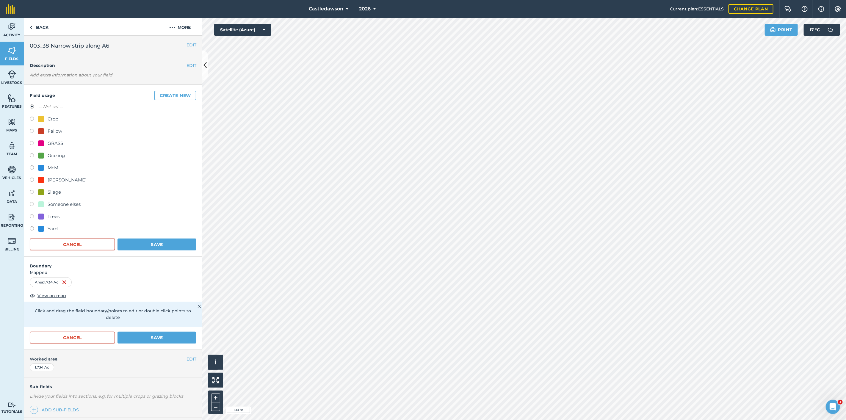
click at [53, 164] on div "McM" at bounding box center [53, 167] width 11 height 7
radio input "true"
radio input "false"
click at [143, 241] on button "Save" at bounding box center [157, 245] width 79 height 12
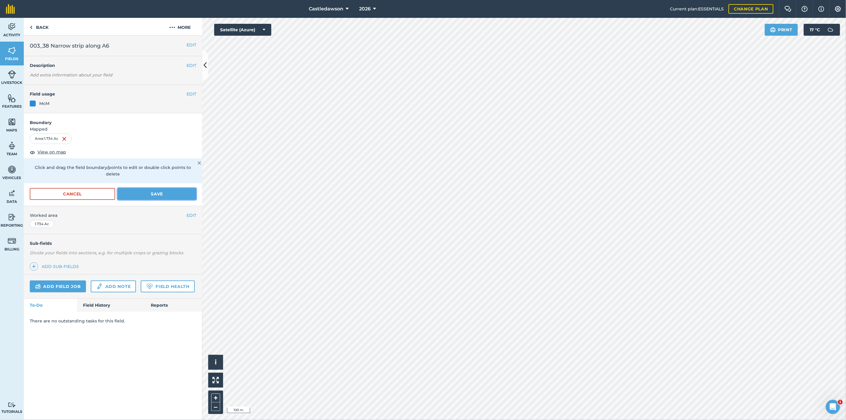
click at [147, 188] on button "Save" at bounding box center [157, 194] width 79 height 12
